Goal: Task Accomplishment & Management: Manage account settings

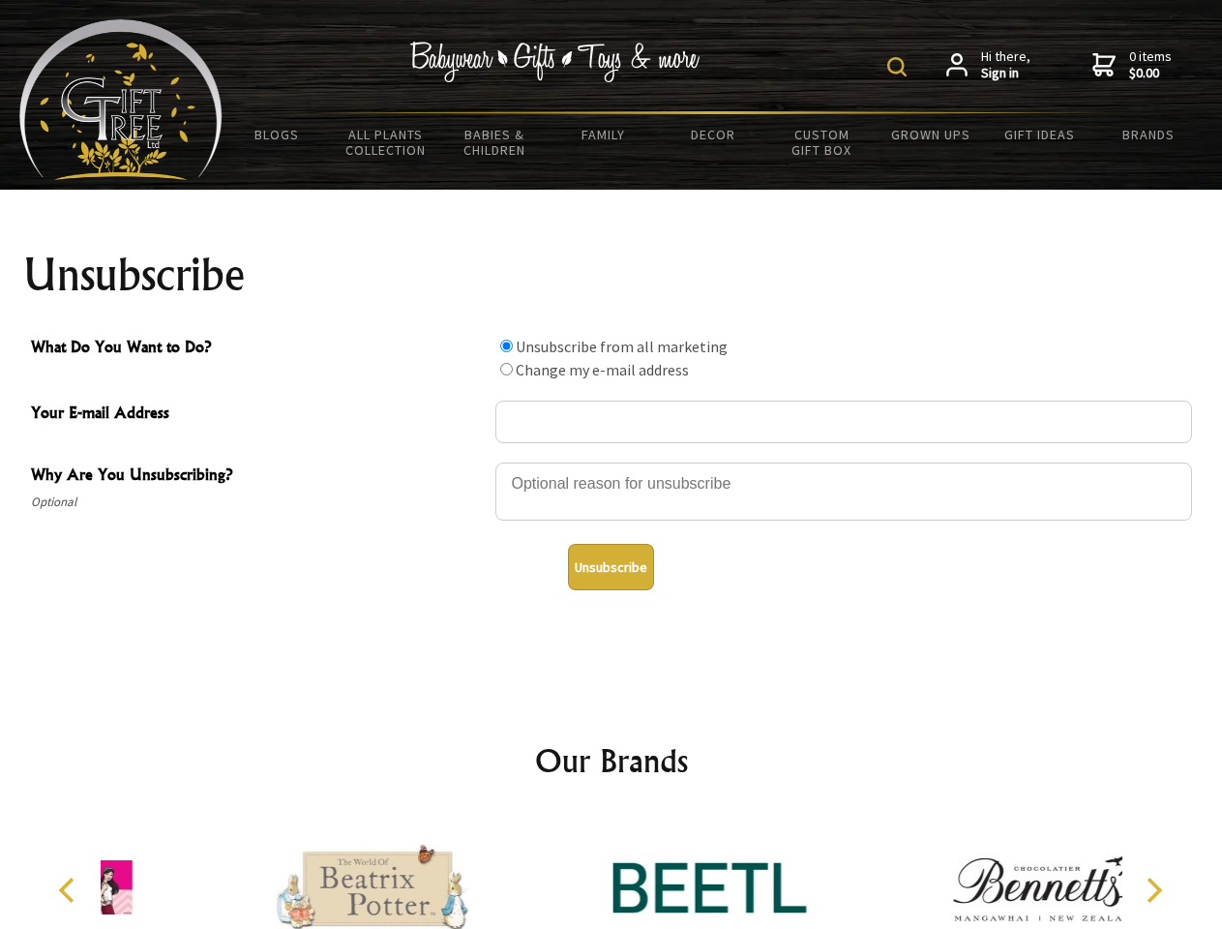
click at [900, 67] on img at bounding box center [896, 66] width 19 height 19
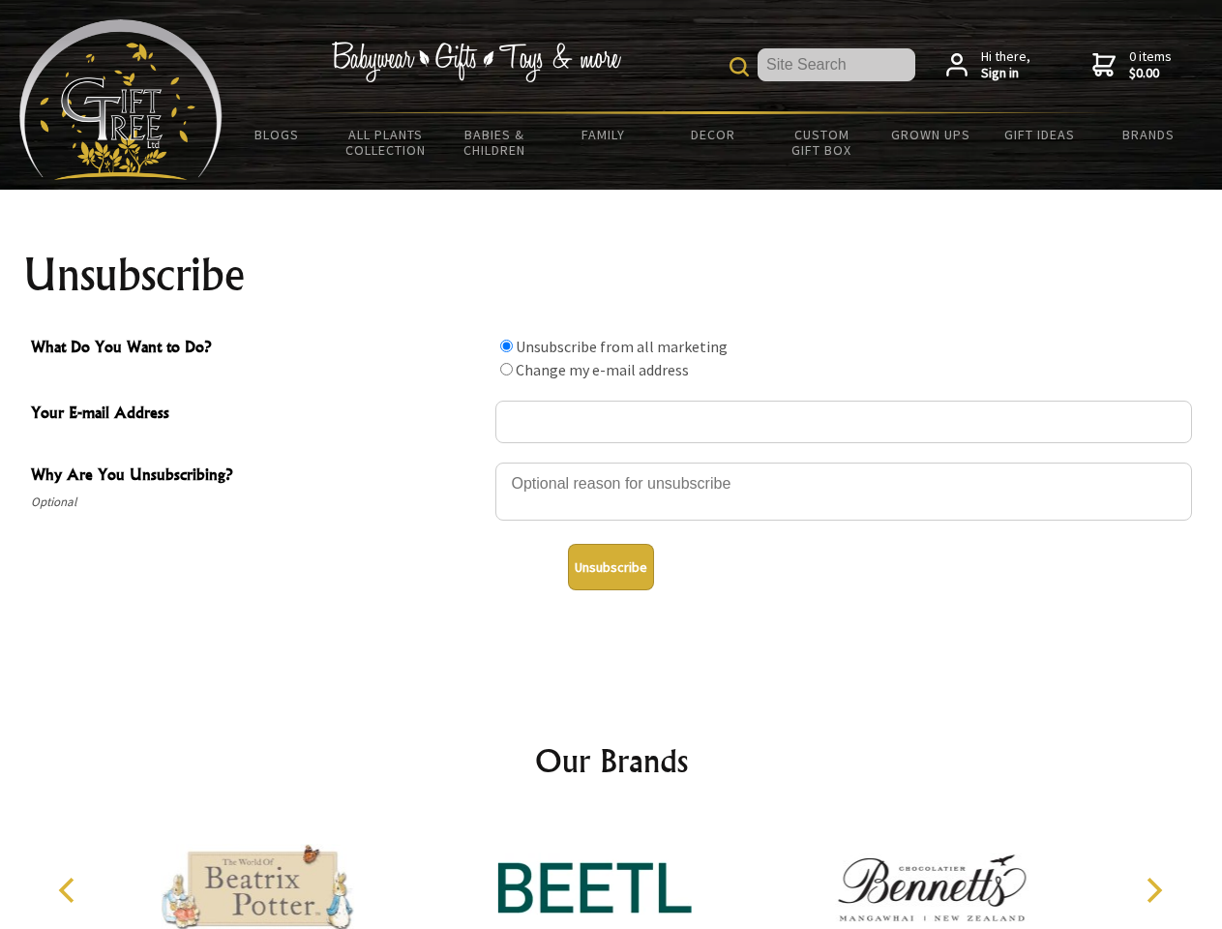
click at [612, 462] on div at bounding box center [844, 495] width 697 height 68
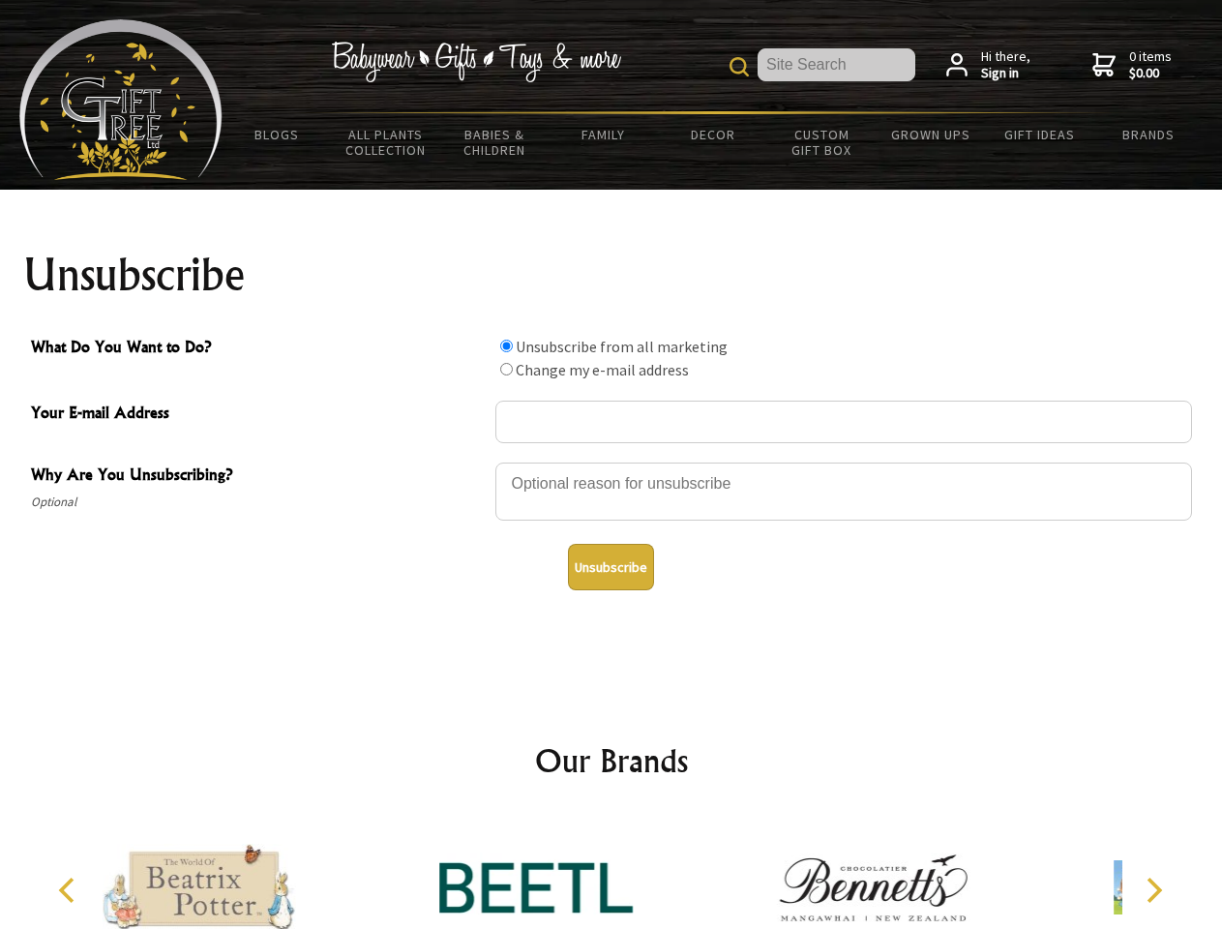
click at [506, 346] on input "What Do You Want to Do?" at bounding box center [506, 346] width 13 height 13
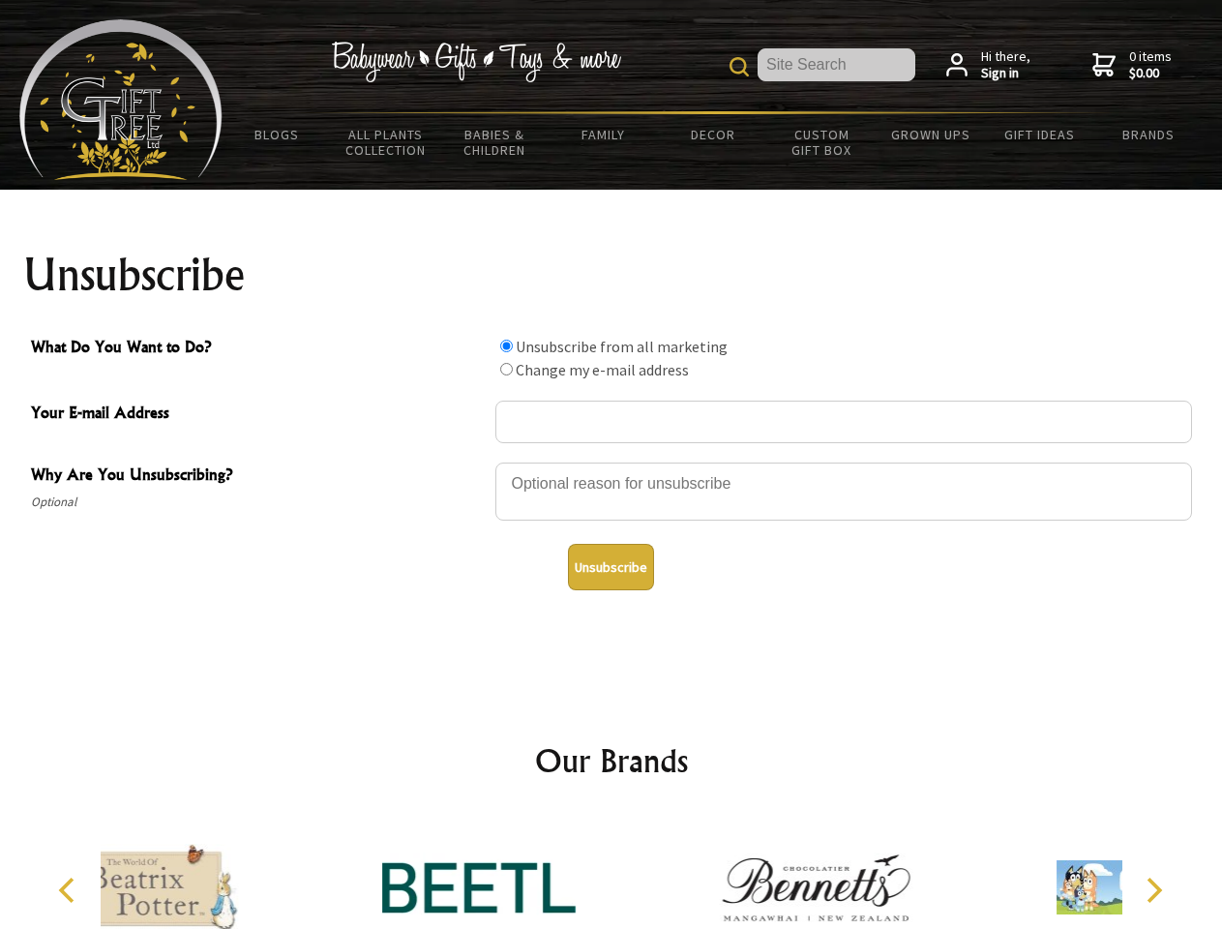
click at [506, 369] on input "What Do You Want to Do?" at bounding box center [506, 369] width 13 height 13
radio input "true"
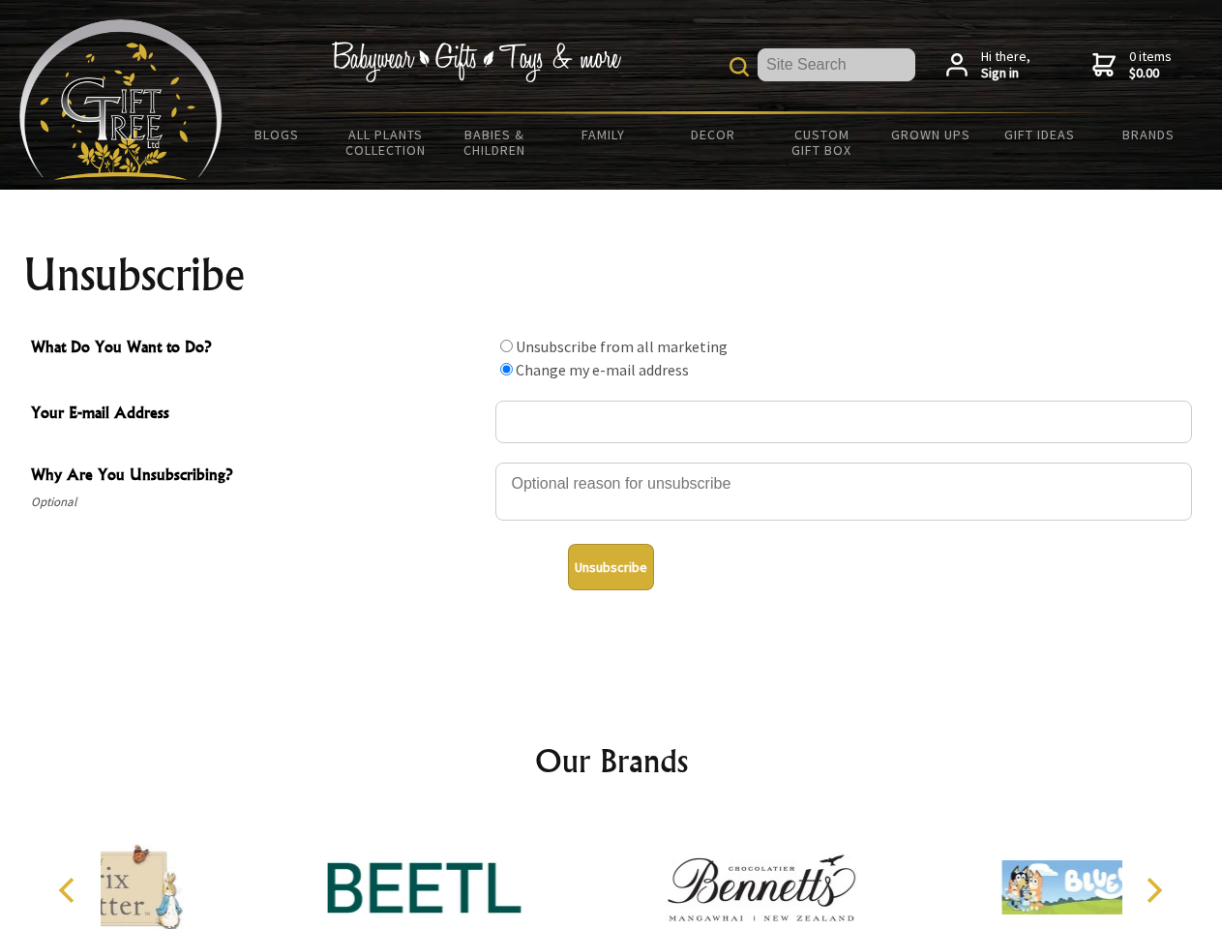
click at [611, 567] on button "Unsubscribe" at bounding box center [611, 567] width 86 height 46
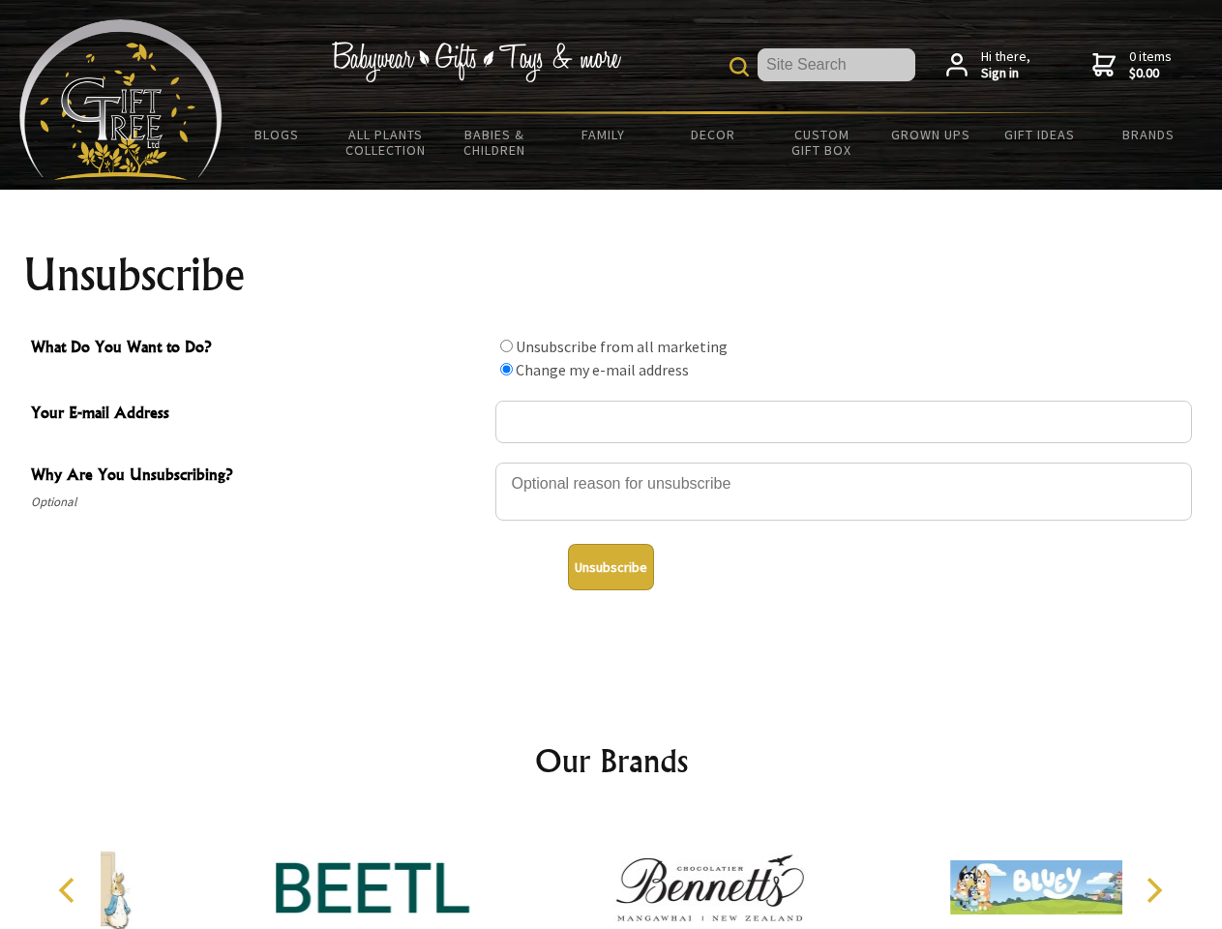
click at [70, 890] on icon "Previous" at bounding box center [68, 890] width 25 height 25
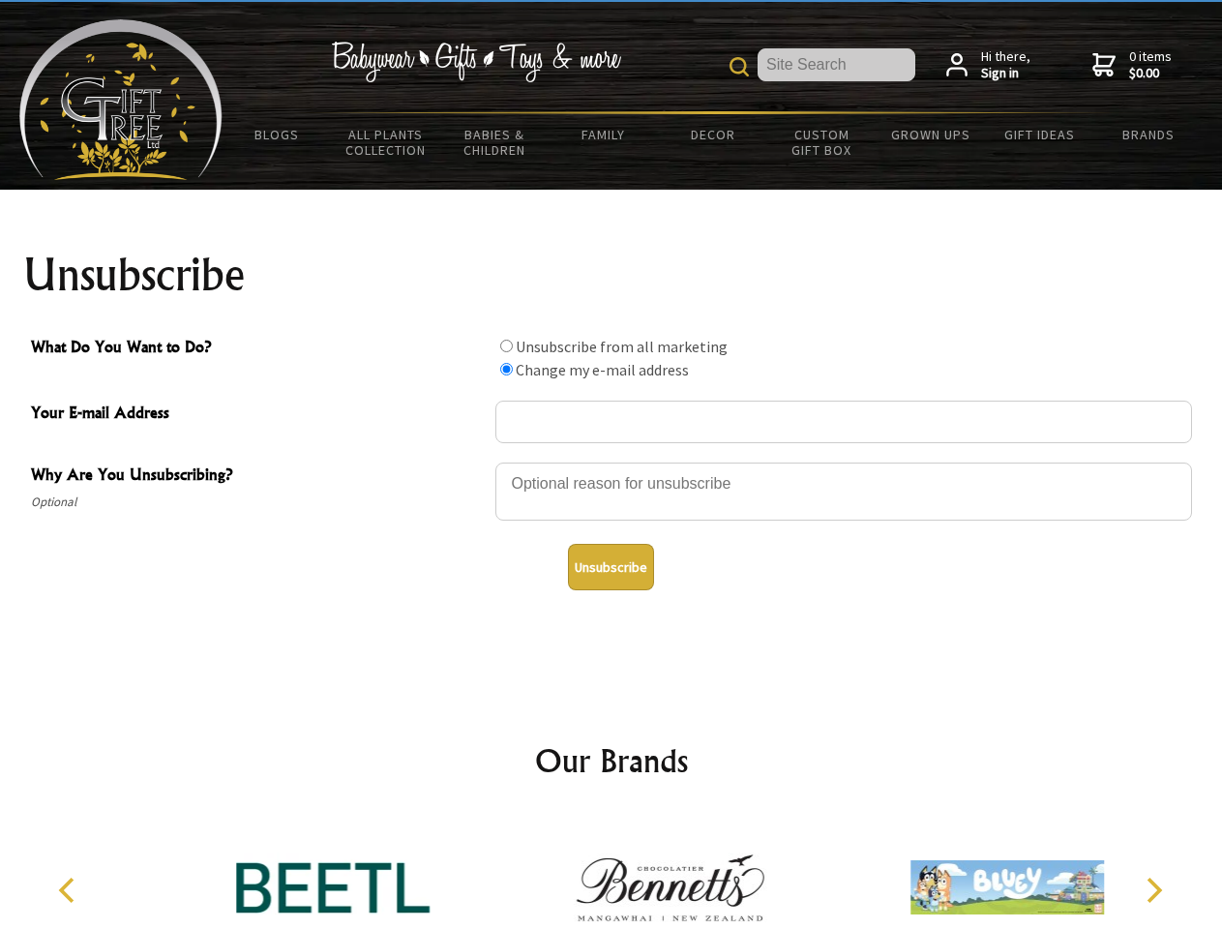
click at [1154, 890] on icon "Next" at bounding box center [1152, 890] width 25 height 25
